Goal: Check status: Check status

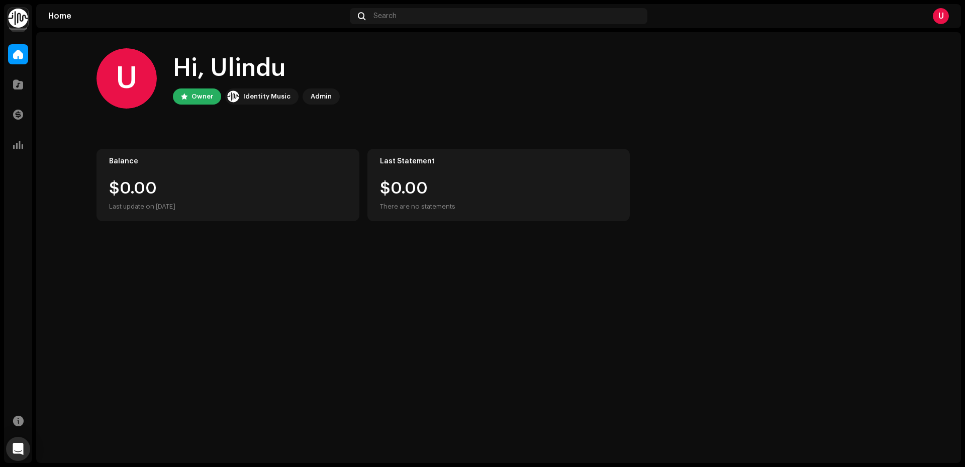
click at [191, 98] on div "Owner" at bounding box center [197, 96] width 48 height 16
click at [253, 95] on div "Identity Music" at bounding box center [266, 96] width 47 height 12
click at [323, 92] on div "Admin" at bounding box center [321, 96] width 21 height 12
click at [942, 12] on div "U" at bounding box center [941, 16] width 16 height 16
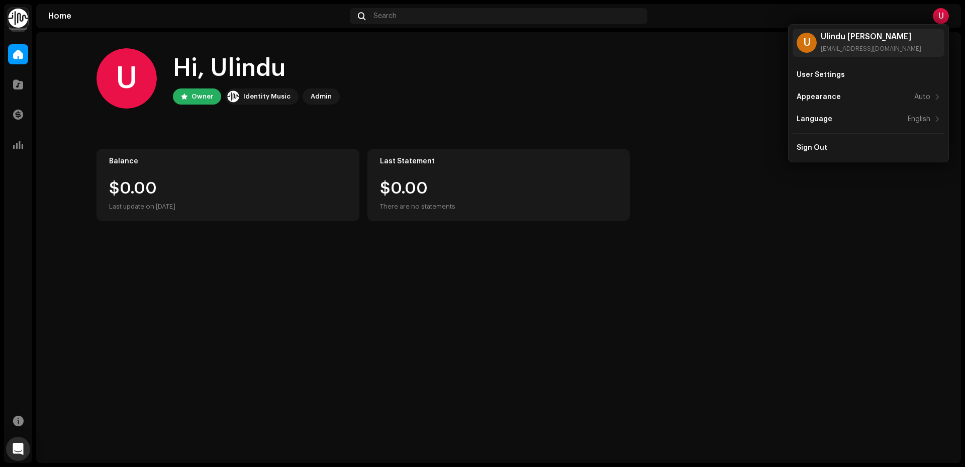
click at [448, 88] on div "U Hi, Ulindu Owner Identity Music Admin" at bounding box center [498, 78] width 804 height 60
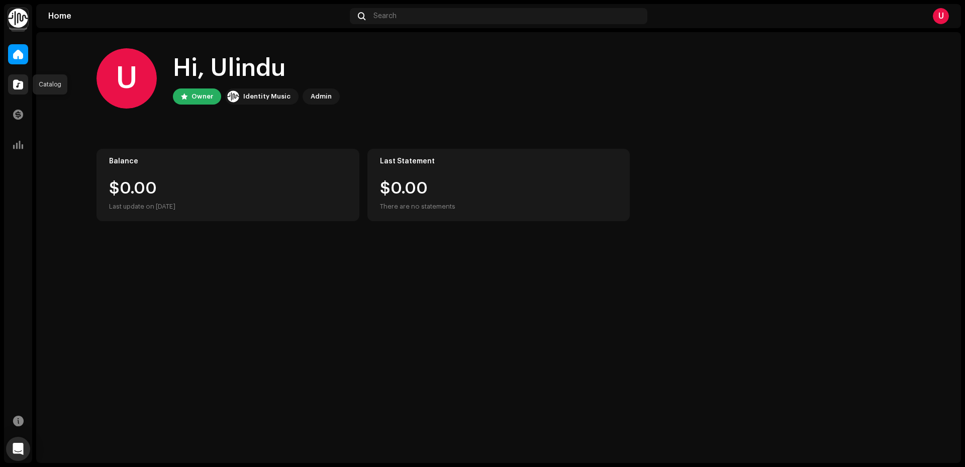
click at [15, 75] on div at bounding box center [18, 84] width 20 height 20
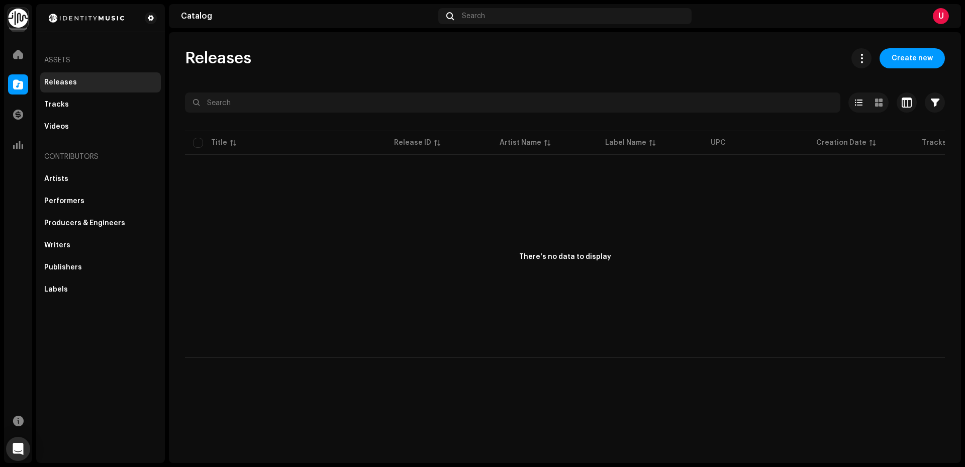
click at [18, 13] on img at bounding box center [18, 18] width 20 height 20
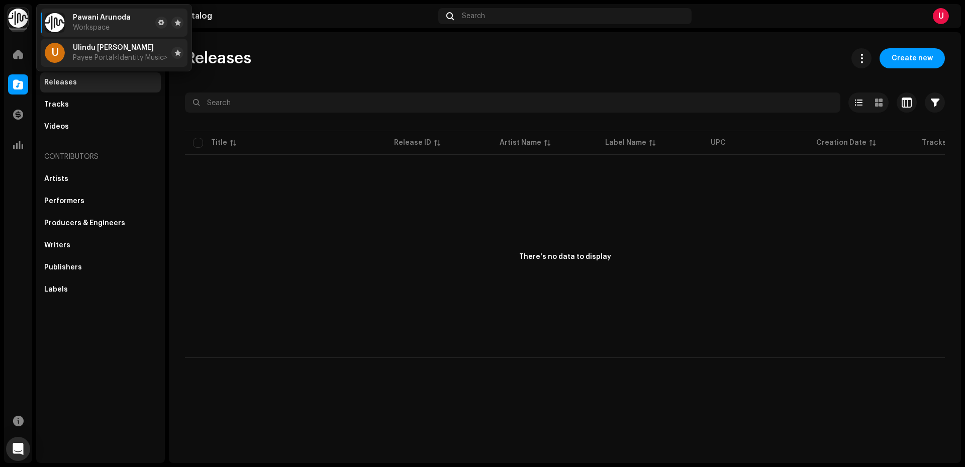
click at [83, 48] on span "Ulindu [PERSON_NAME]" at bounding box center [113, 48] width 81 height 8
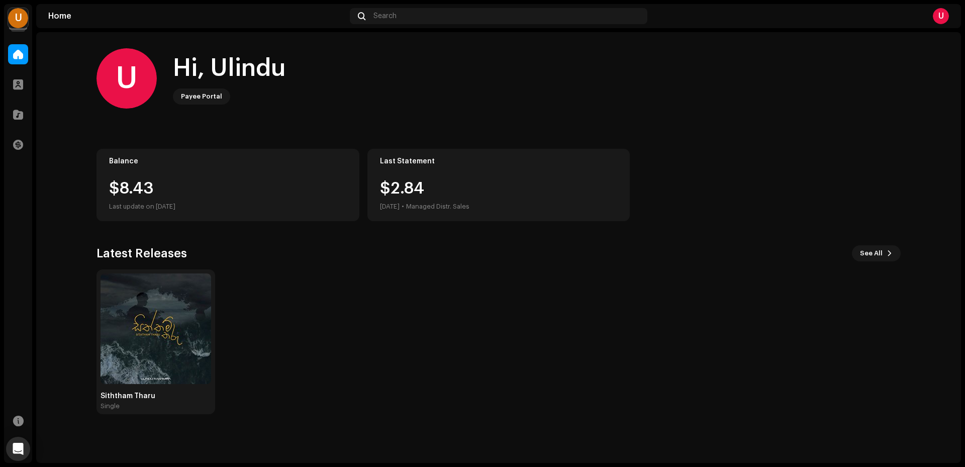
click at [197, 175] on div "Balance $8.43 Last update on [DATE]" at bounding box center [227, 185] width 263 height 72
click at [8, 83] on div at bounding box center [18, 84] width 20 height 20
click at [12, 84] on div at bounding box center [18, 84] width 20 height 20
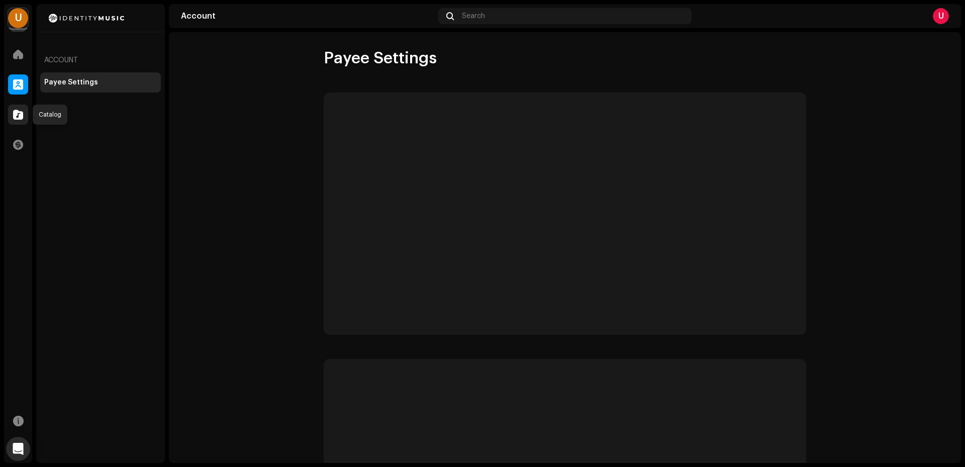
click at [14, 117] on span at bounding box center [18, 115] width 10 height 8
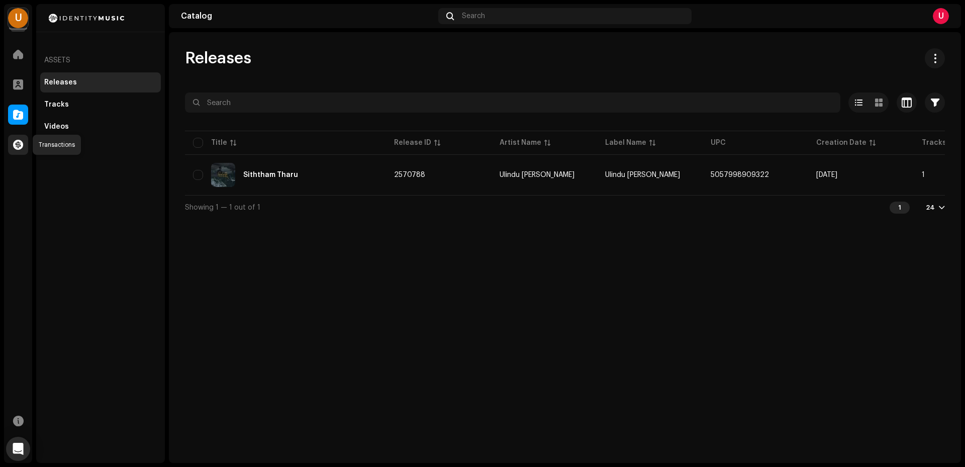
click at [18, 148] on span at bounding box center [18, 145] width 10 height 8
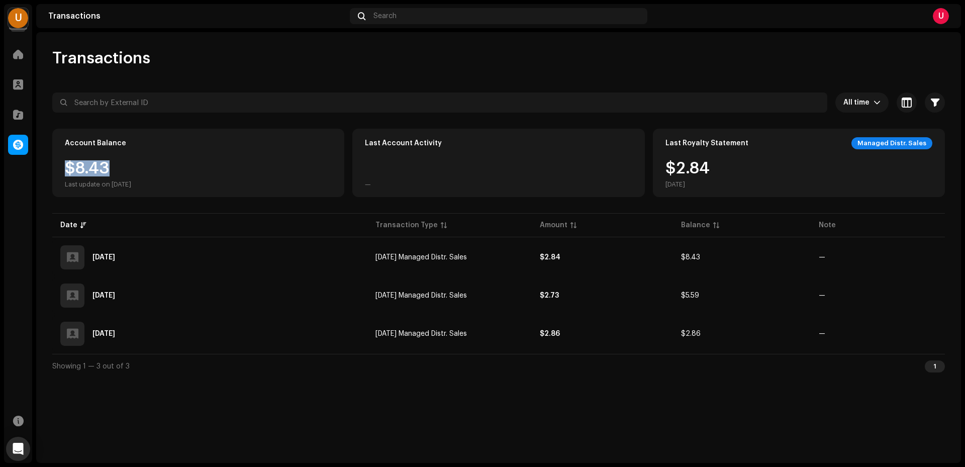
drag, startPoint x: 117, startPoint y: 165, endPoint x: 58, endPoint y: 176, distance: 59.2
click at [58, 176] on div "Account Balance $8.43 Last update on [DATE]" at bounding box center [198, 163] width 292 height 68
